Goal: Feedback & Contribution: Leave review/rating

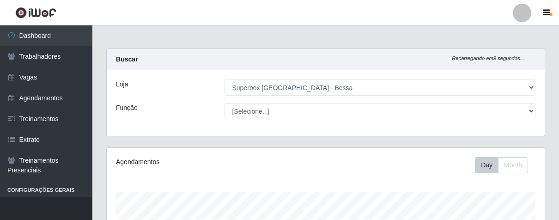
select select "206"
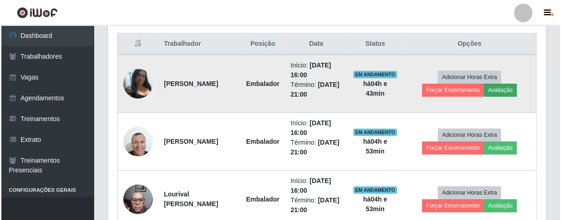
scroll to position [191, 438]
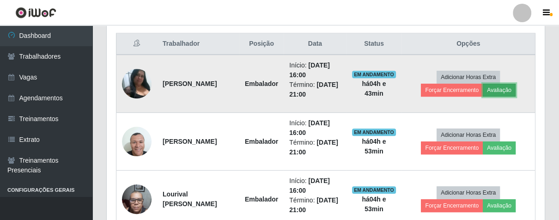
click at [516, 89] on button "Avaliação" at bounding box center [499, 90] width 33 height 13
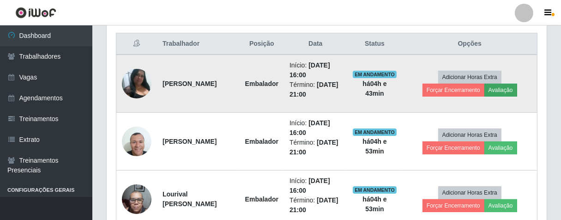
scroll to position [191, 432]
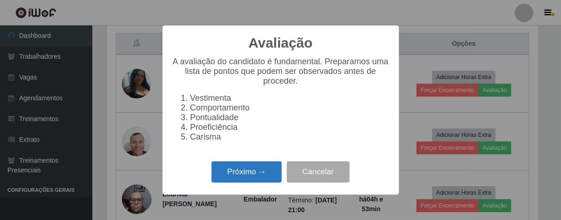
click at [260, 180] on button "Próximo →" at bounding box center [247, 172] width 70 height 22
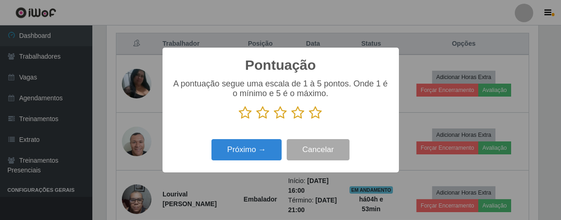
click at [316, 116] on icon at bounding box center [316, 113] width 13 height 14
click at [310, 120] on input "radio" at bounding box center [310, 120] width 0 height 0
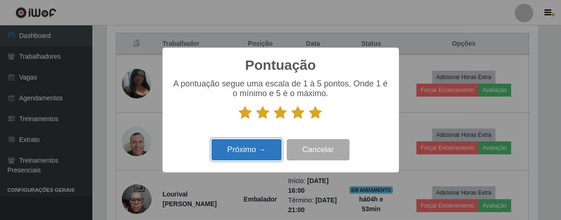
click at [266, 151] on button "Próximo →" at bounding box center [247, 150] width 70 height 22
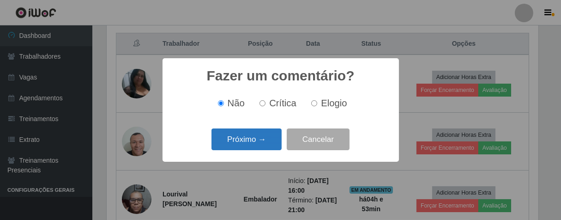
click at [264, 145] on button "Próximo →" at bounding box center [247, 139] width 70 height 22
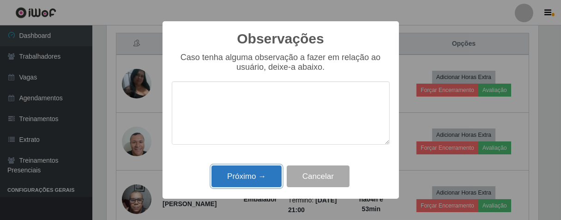
drag, startPoint x: 269, startPoint y: 178, endPoint x: 270, endPoint y: 173, distance: 5.2
click at [270, 173] on button "Próximo →" at bounding box center [247, 176] width 70 height 22
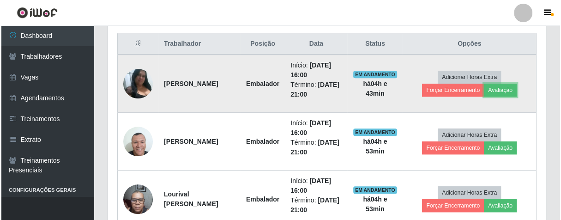
scroll to position [191, 438]
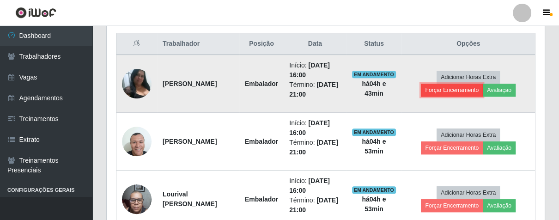
click at [435, 89] on button "Forçar Encerramento" at bounding box center [452, 90] width 62 height 13
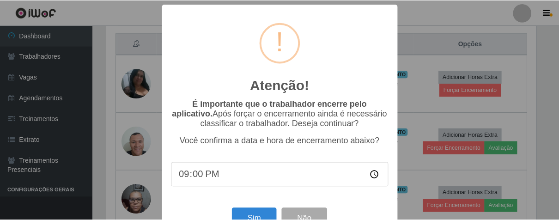
scroll to position [32, 0]
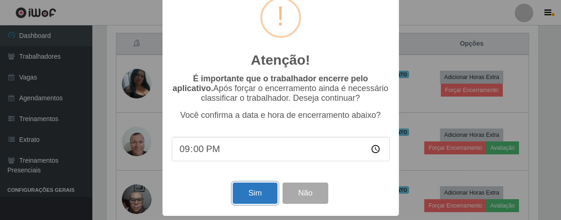
click at [266, 204] on button "Sim" at bounding box center [255, 193] width 45 height 22
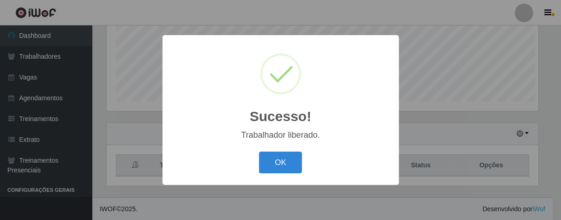
scroll to position [461811, 461571]
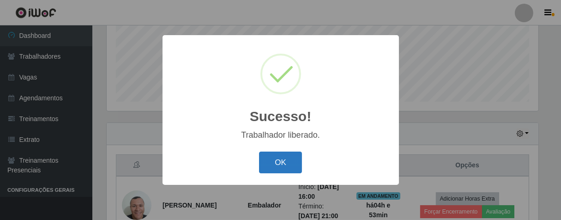
click at [280, 157] on button "OK" at bounding box center [280, 163] width 43 height 22
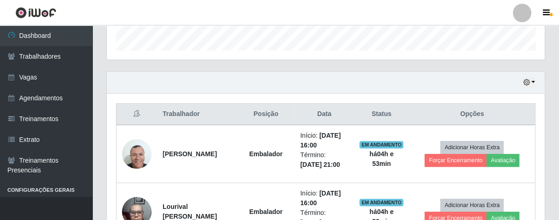
scroll to position [434, 0]
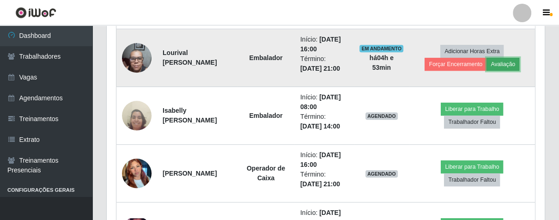
click at [510, 60] on button "Avaliação" at bounding box center [502, 64] width 33 height 13
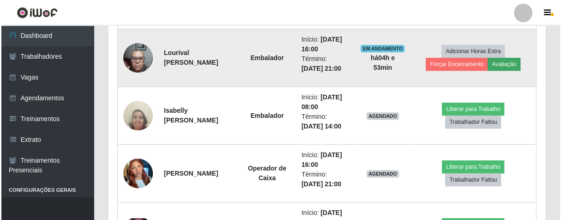
scroll to position [191, 432]
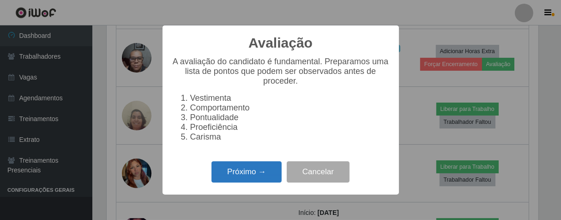
click at [267, 180] on button "Próximo →" at bounding box center [247, 172] width 70 height 22
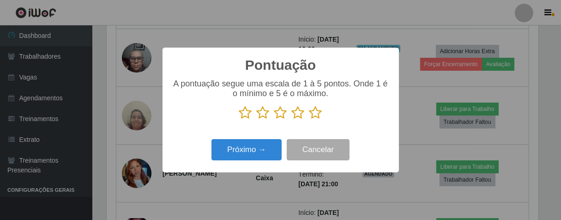
click at [321, 116] on icon at bounding box center [316, 113] width 13 height 14
click at [310, 120] on input "radio" at bounding box center [310, 120] width 0 height 0
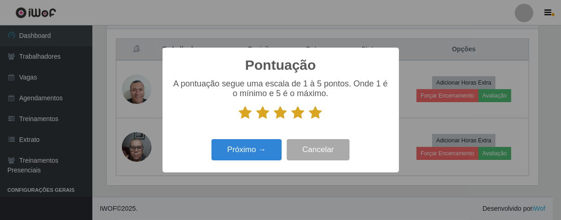
scroll to position [344, 0]
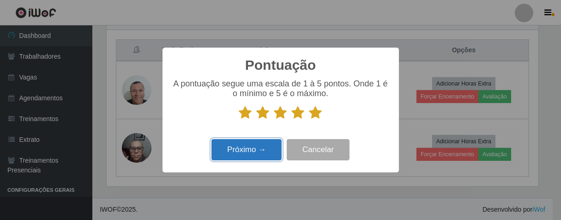
click at [259, 154] on button "Próximo →" at bounding box center [247, 150] width 70 height 22
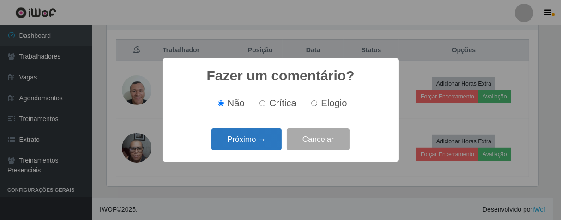
scroll to position [461811, 461571]
click at [314, 105] on input "Elogio" at bounding box center [314, 103] width 6 height 6
radio input "true"
click at [274, 137] on button "Próximo →" at bounding box center [247, 139] width 70 height 22
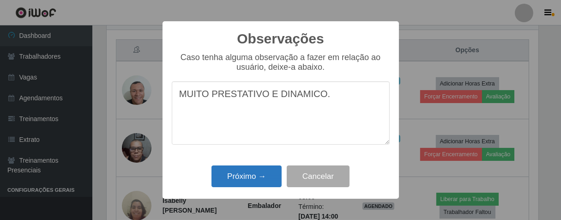
type textarea "MUITO PRESTATIVO E DINAMICO."
click at [251, 183] on button "Próximo →" at bounding box center [247, 176] width 70 height 22
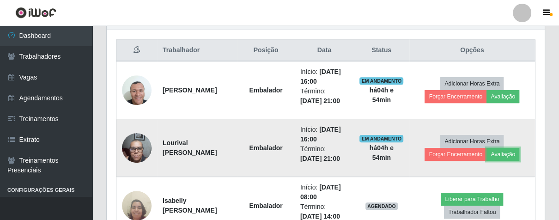
scroll to position [191, 438]
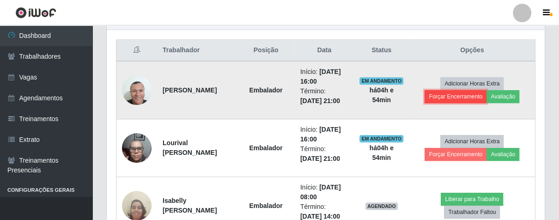
click at [454, 99] on button "Forçar Encerramento" at bounding box center [456, 96] width 62 height 13
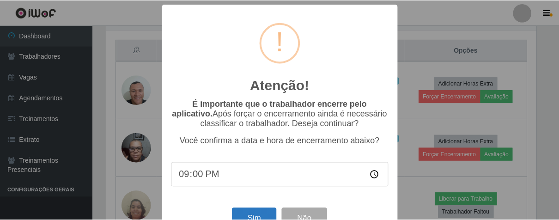
scroll to position [0, 0]
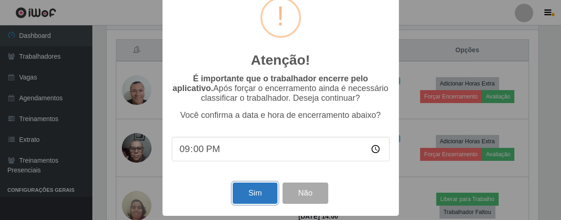
click at [251, 196] on button "Sim" at bounding box center [255, 193] width 45 height 22
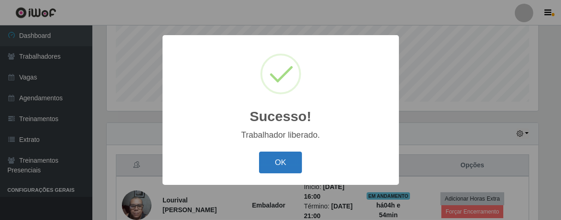
click at [289, 158] on button "OK" at bounding box center [280, 163] width 43 height 22
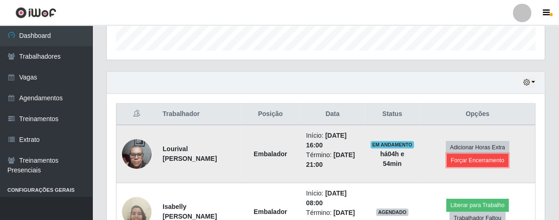
click at [463, 159] on button "Forçar Encerramento" at bounding box center [478, 160] width 62 height 13
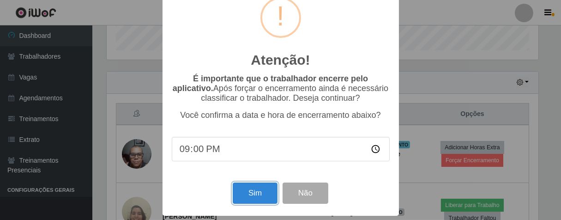
drag, startPoint x: 239, startPoint y: 193, endPoint x: 242, endPoint y: 179, distance: 13.7
click at [240, 191] on button "Sim" at bounding box center [255, 193] width 45 height 22
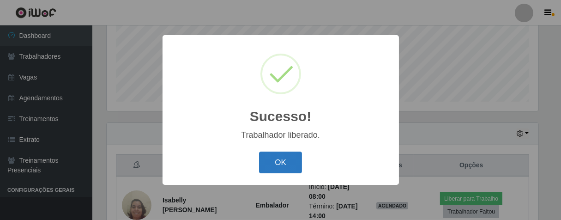
click at [290, 156] on button "OK" at bounding box center [280, 163] width 43 height 22
